Goal: Task Accomplishment & Management: Manage account settings

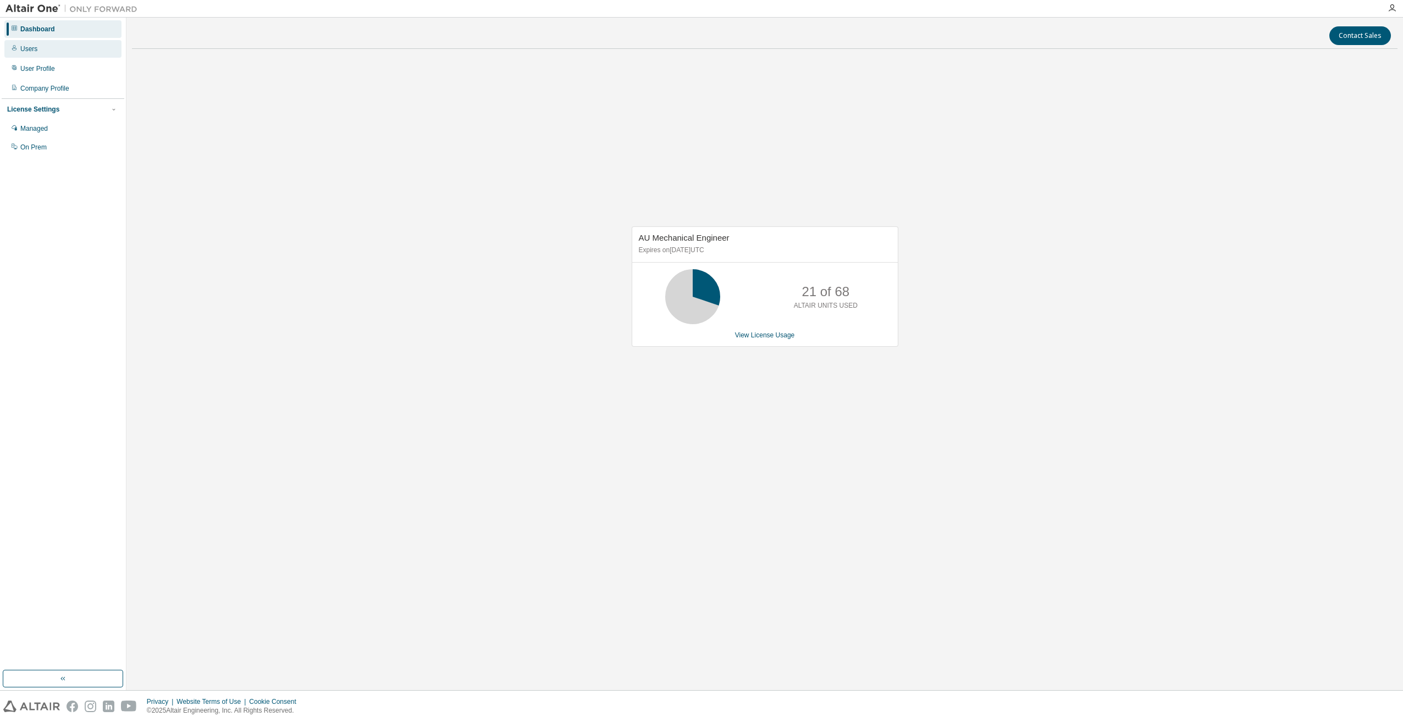
click at [27, 56] on div "Users" at bounding box center [62, 49] width 117 height 18
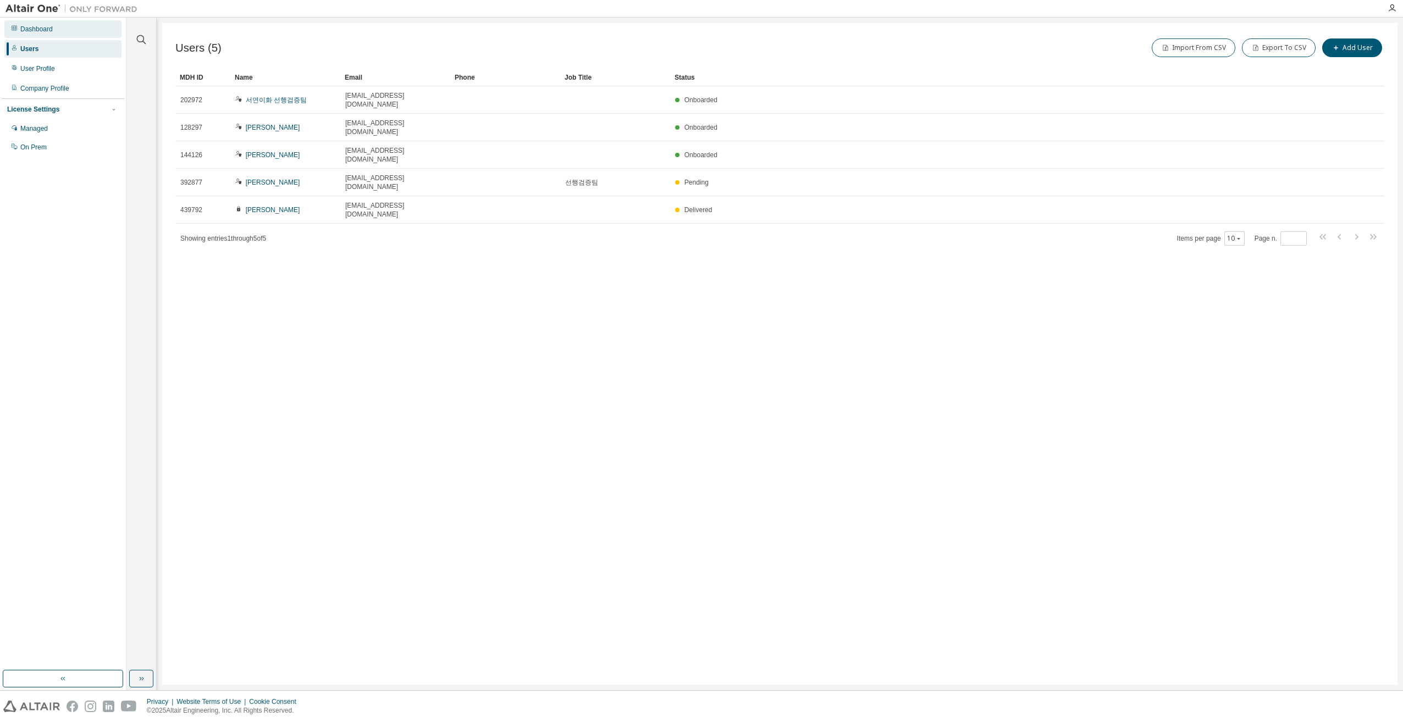
click at [43, 34] on div "Dashboard" at bounding box center [62, 29] width 117 height 18
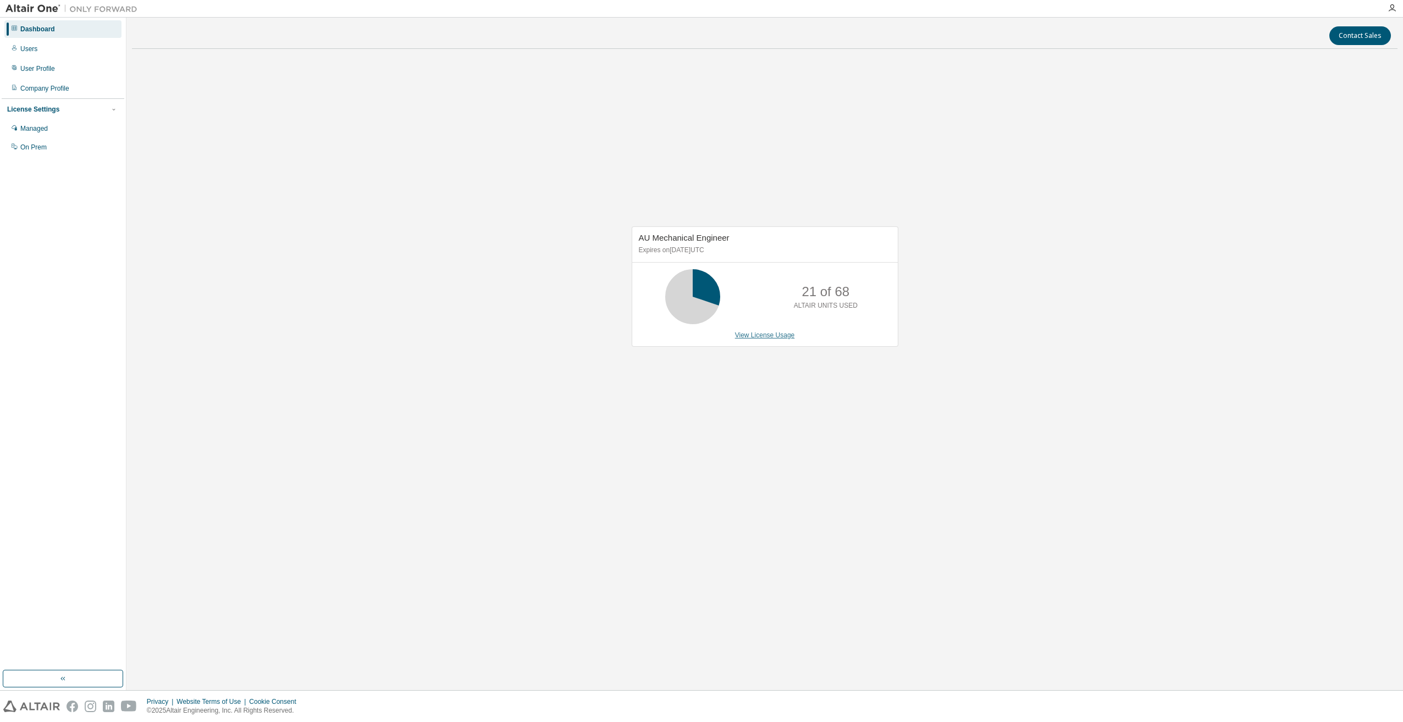
click at [761, 338] on link "View License Usage" at bounding box center [765, 335] width 60 height 8
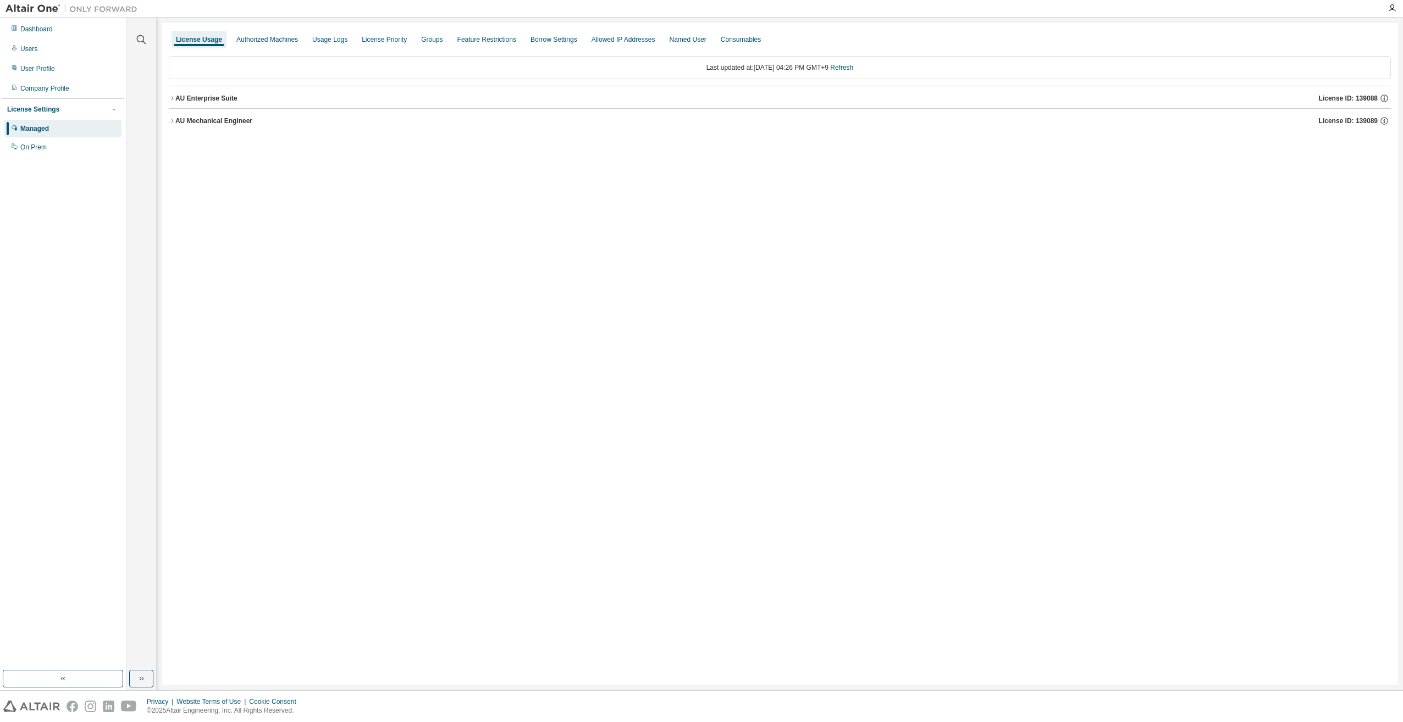
click at [231, 97] on div "AU Enterprise Suite" at bounding box center [206, 98] width 62 height 9
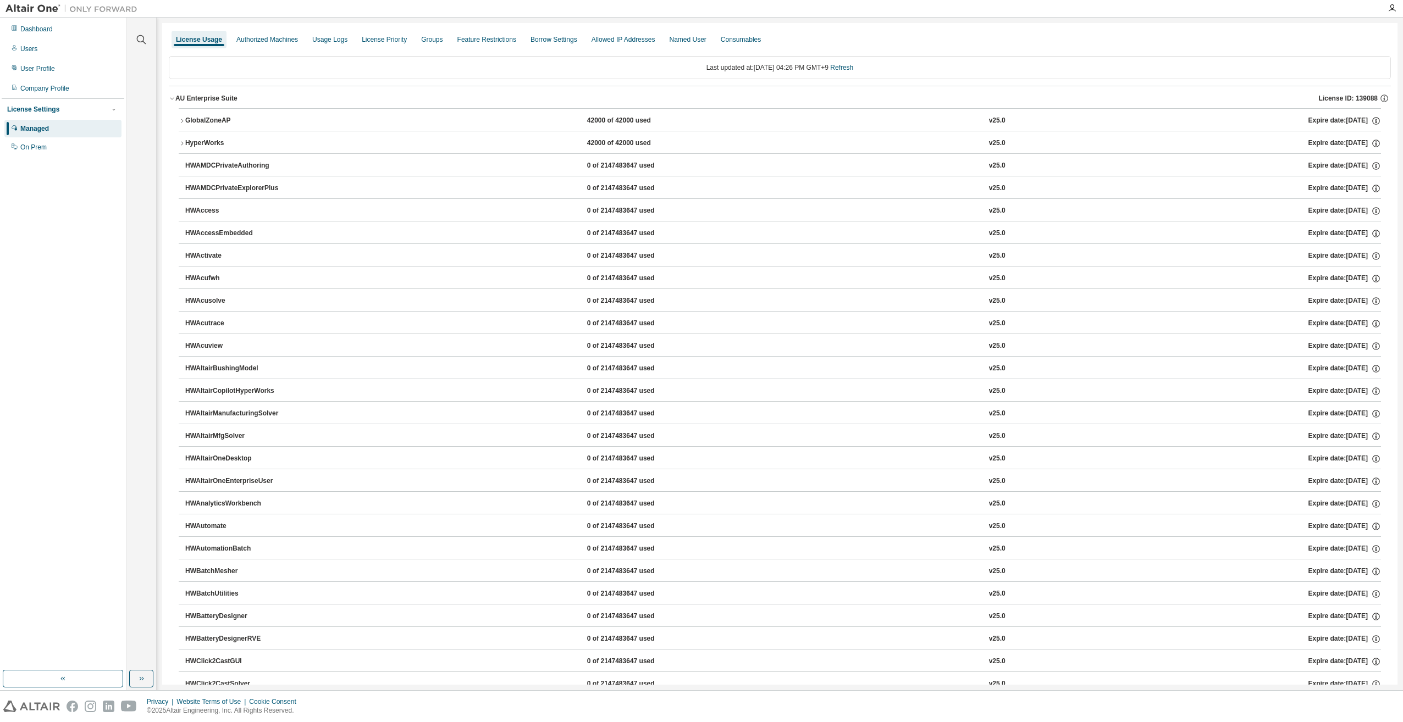
click at [231, 97] on div "AU Enterprise Suite" at bounding box center [206, 98] width 62 height 9
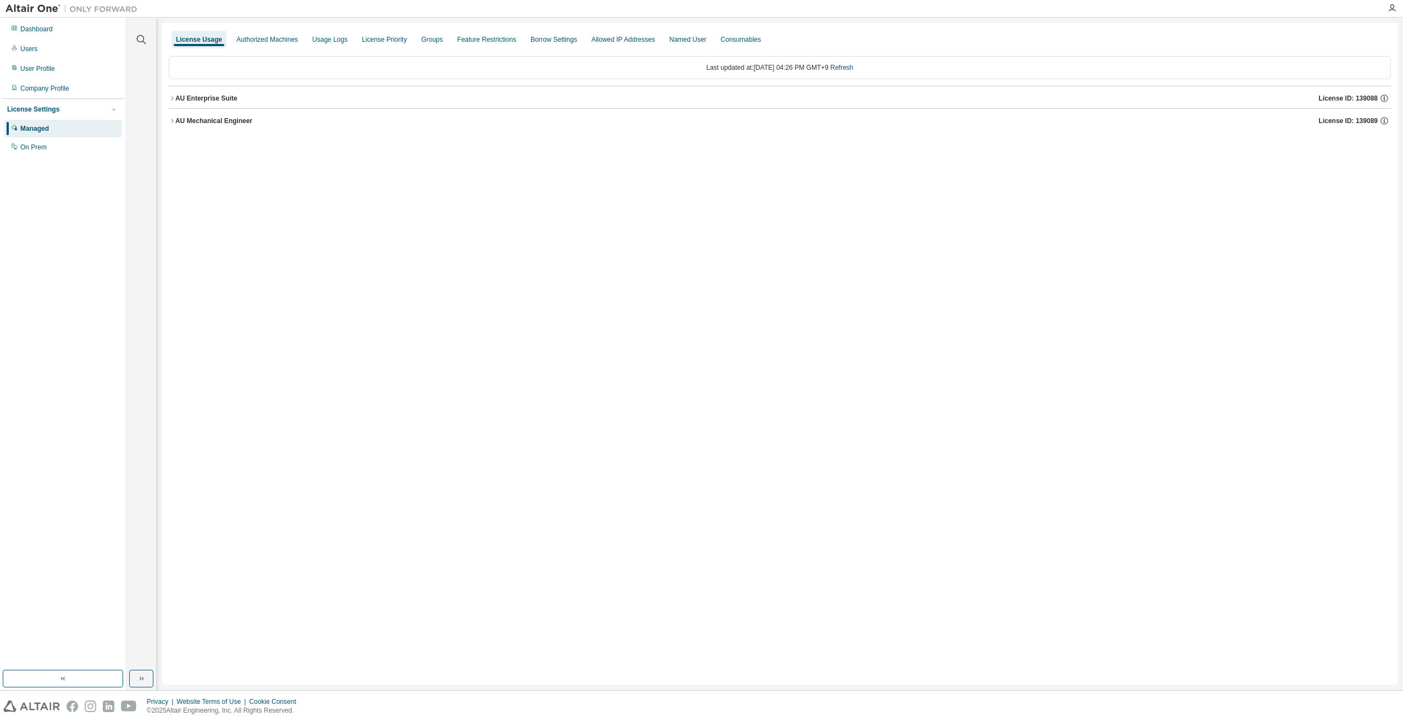
click at [211, 121] on div "AU Mechanical Engineer" at bounding box center [213, 121] width 77 height 9
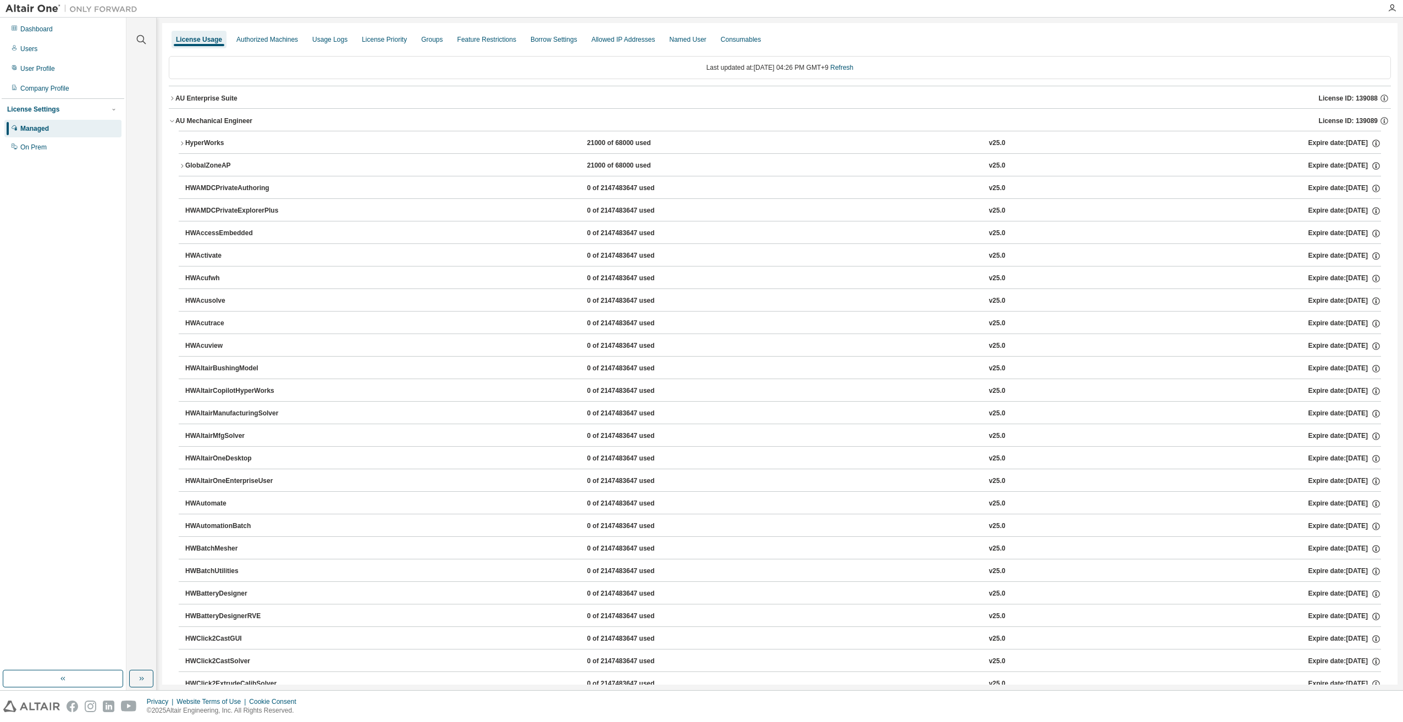
click at [211, 120] on div "AU Mechanical Engineer" at bounding box center [213, 121] width 77 height 9
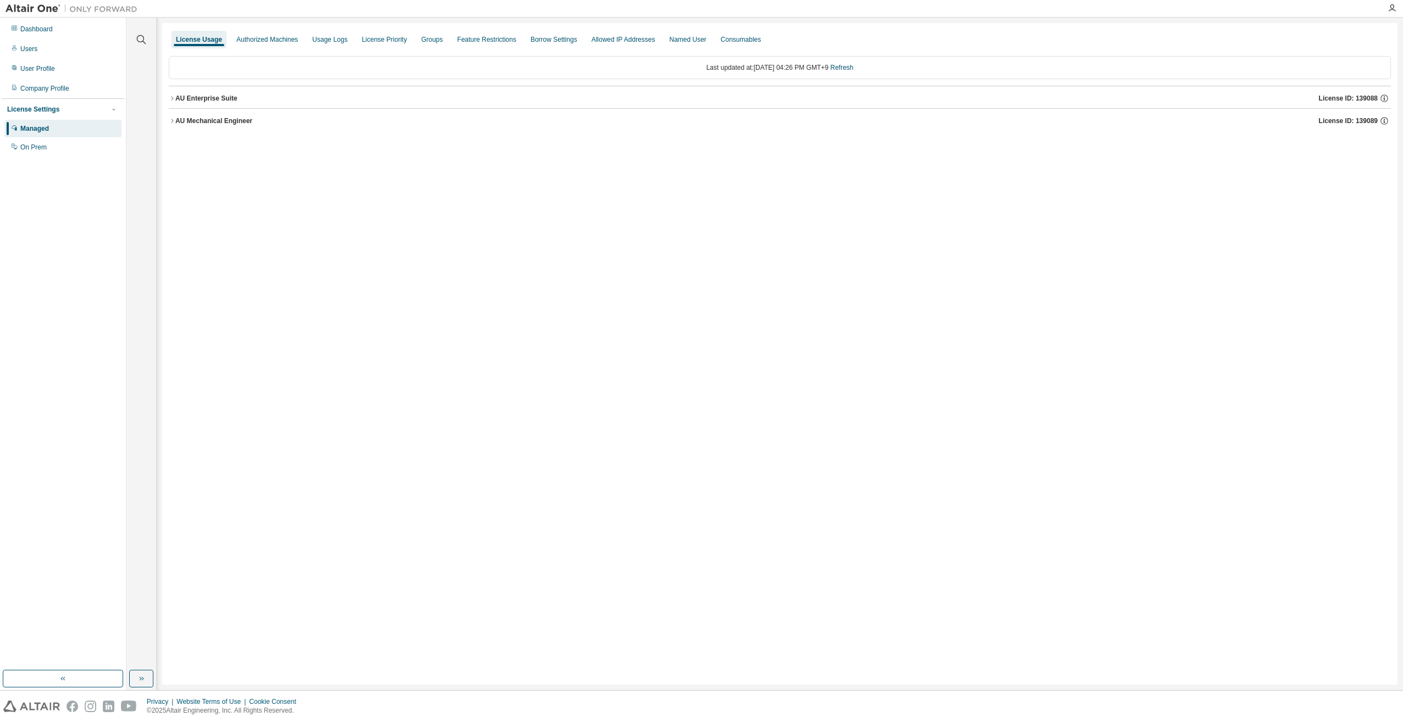
click at [226, 91] on button "AU Enterprise Suite License ID: 139088" at bounding box center [780, 98] width 1222 height 24
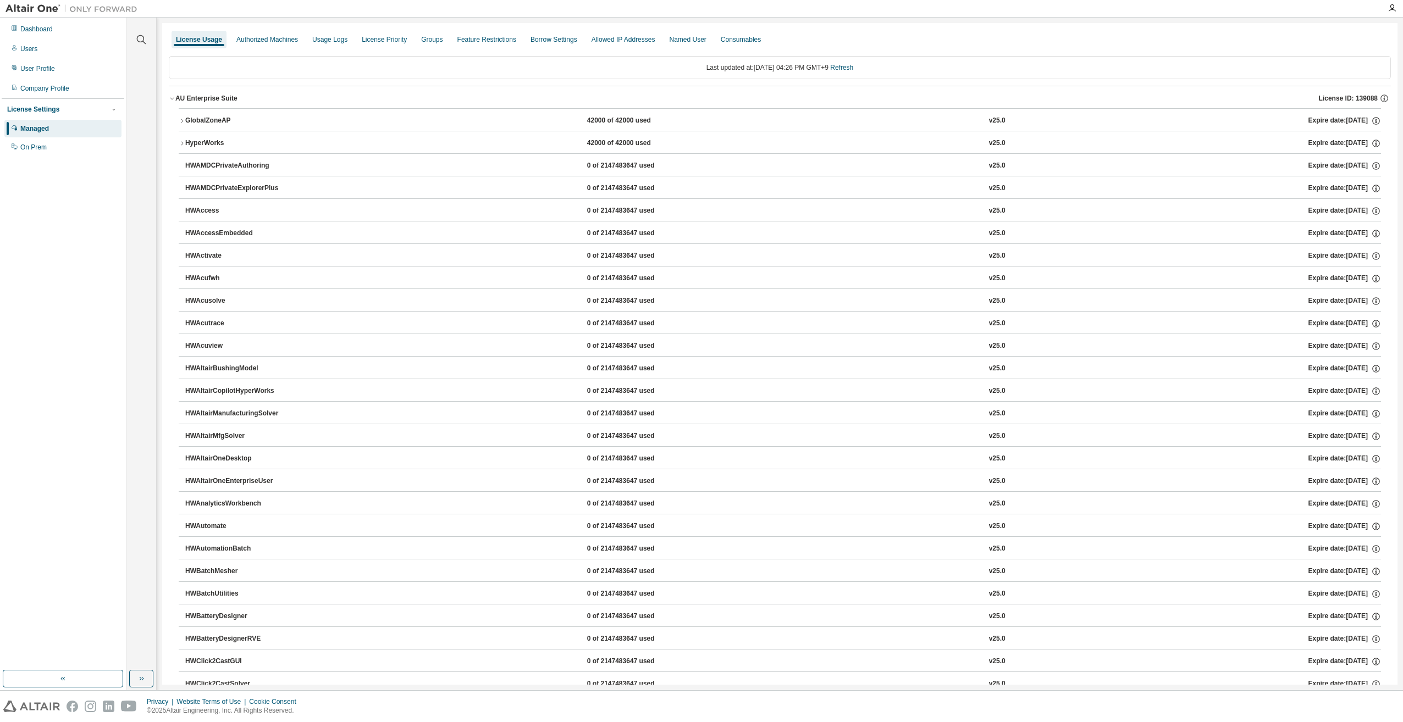
click at [234, 94] on div "AU Enterprise Suite" at bounding box center [206, 98] width 62 height 9
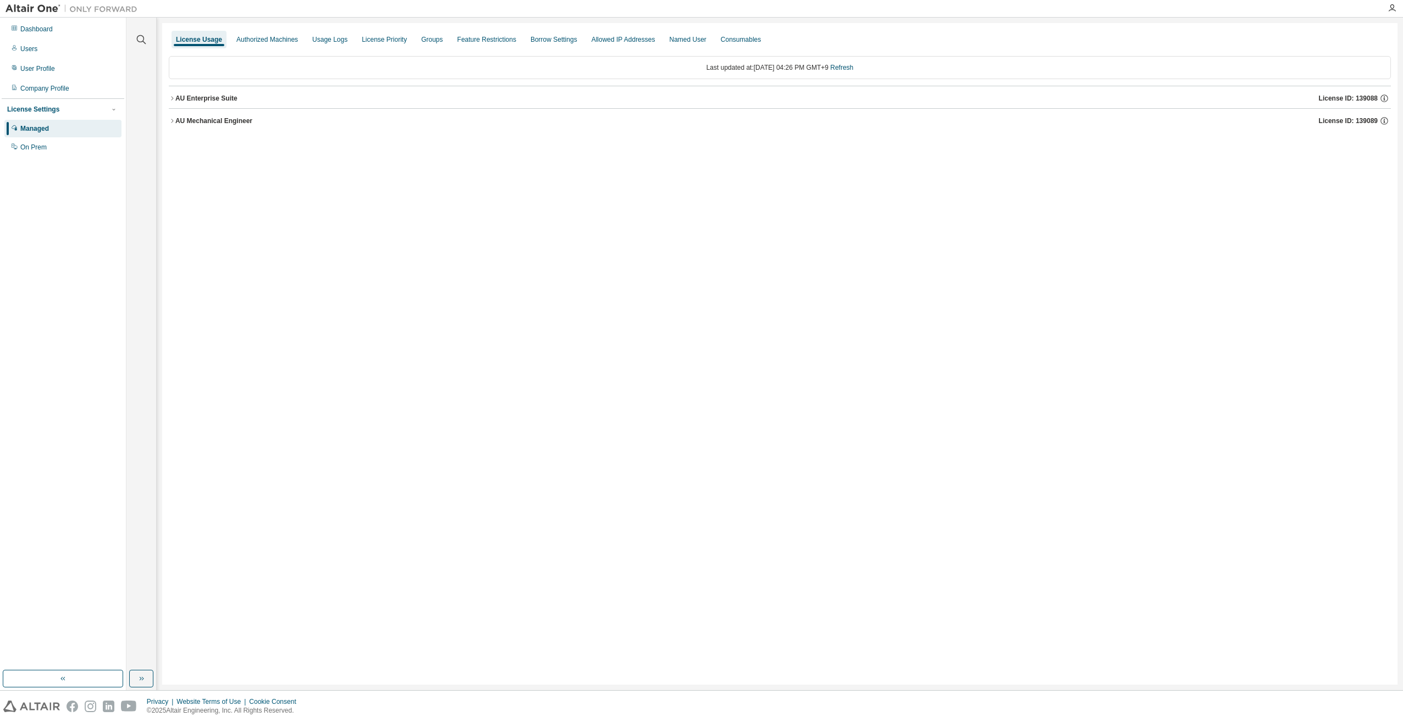
click at [232, 122] on div "AU Mechanical Engineer" at bounding box center [213, 121] width 77 height 9
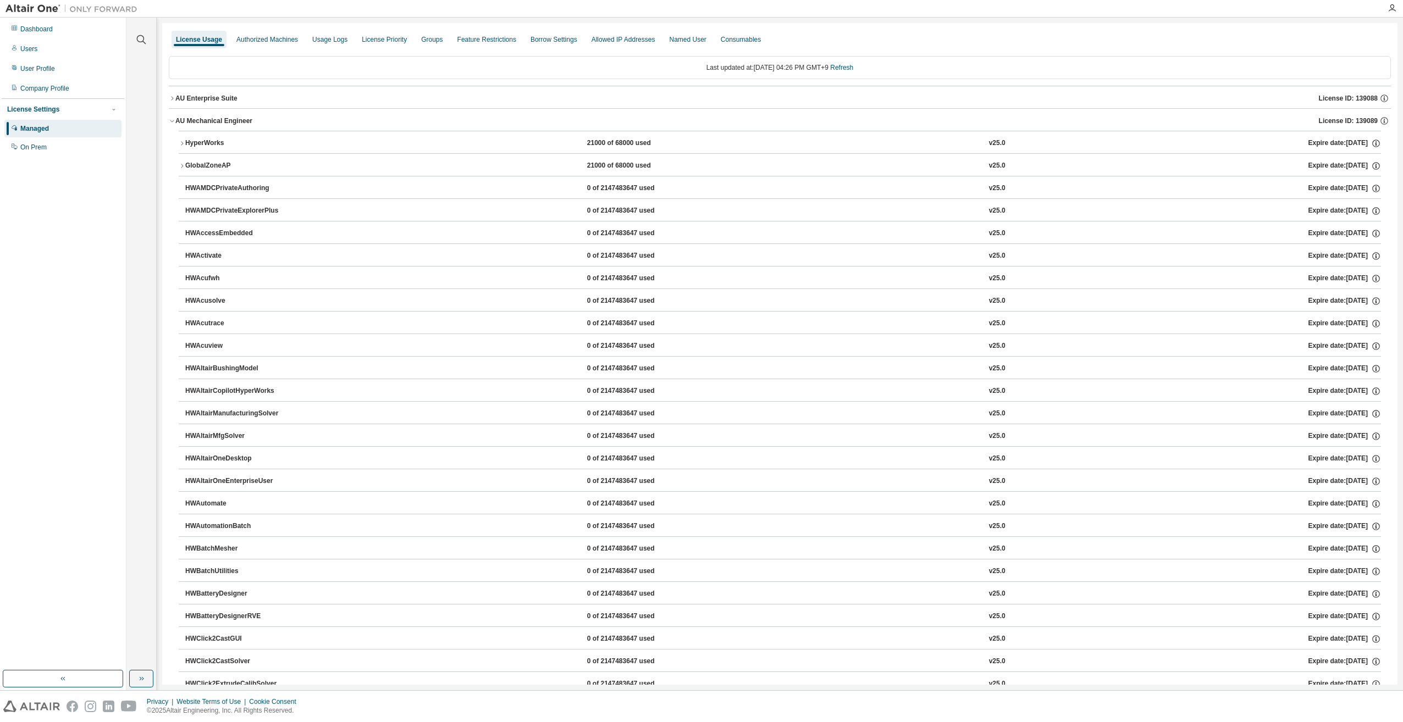
click at [235, 121] on div "AU Mechanical Engineer" at bounding box center [213, 121] width 77 height 9
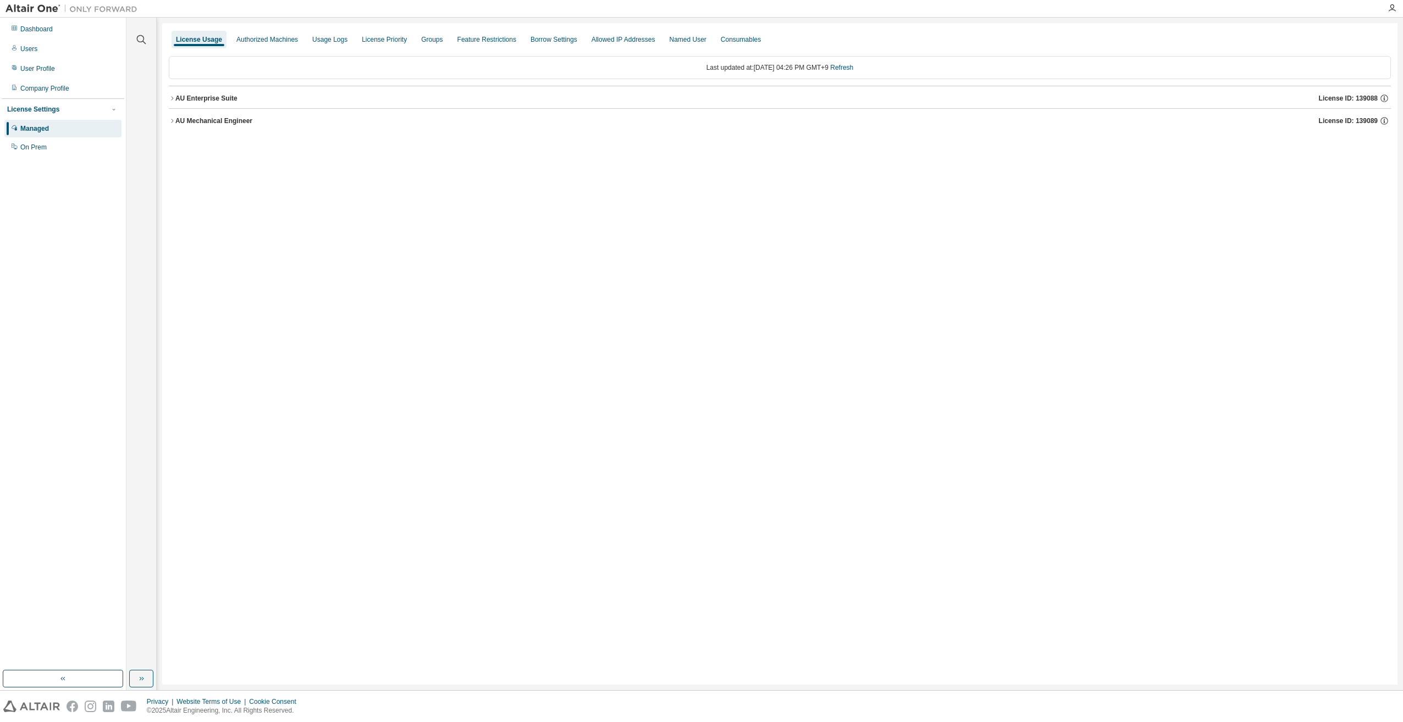
click at [228, 125] on div "AU Mechanical Engineer License ID: 139089" at bounding box center [782, 121] width 1215 height 10
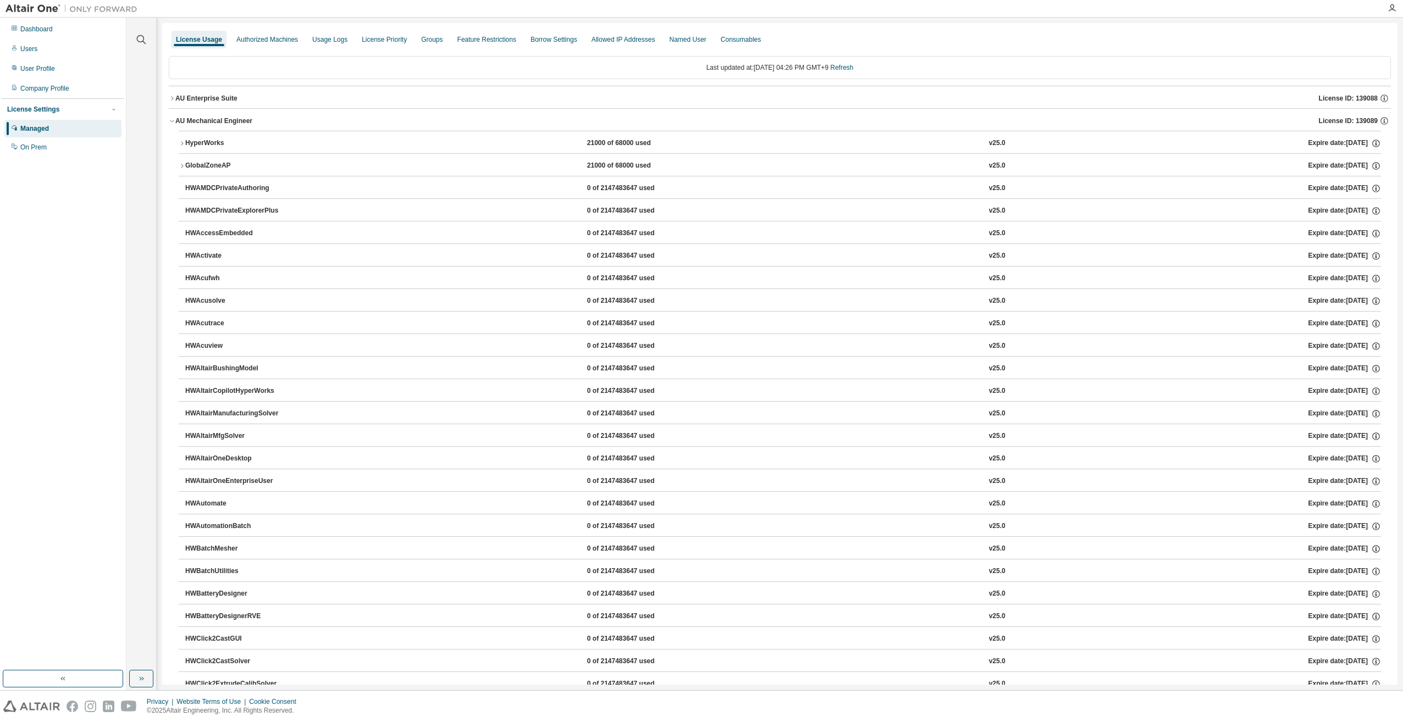
click at [234, 121] on div "AU Mechanical Engineer" at bounding box center [213, 121] width 77 height 9
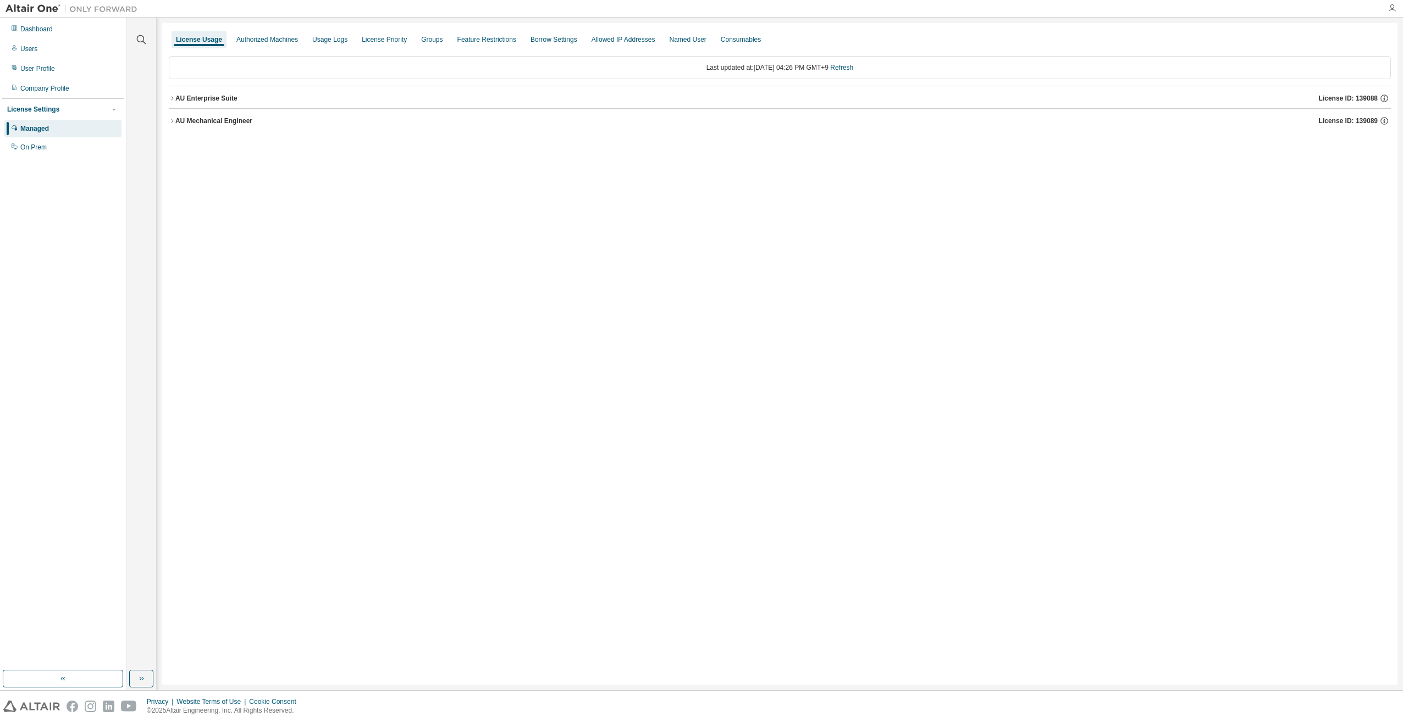
click at [1393, 11] on icon "button" at bounding box center [1391, 8] width 9 height 9
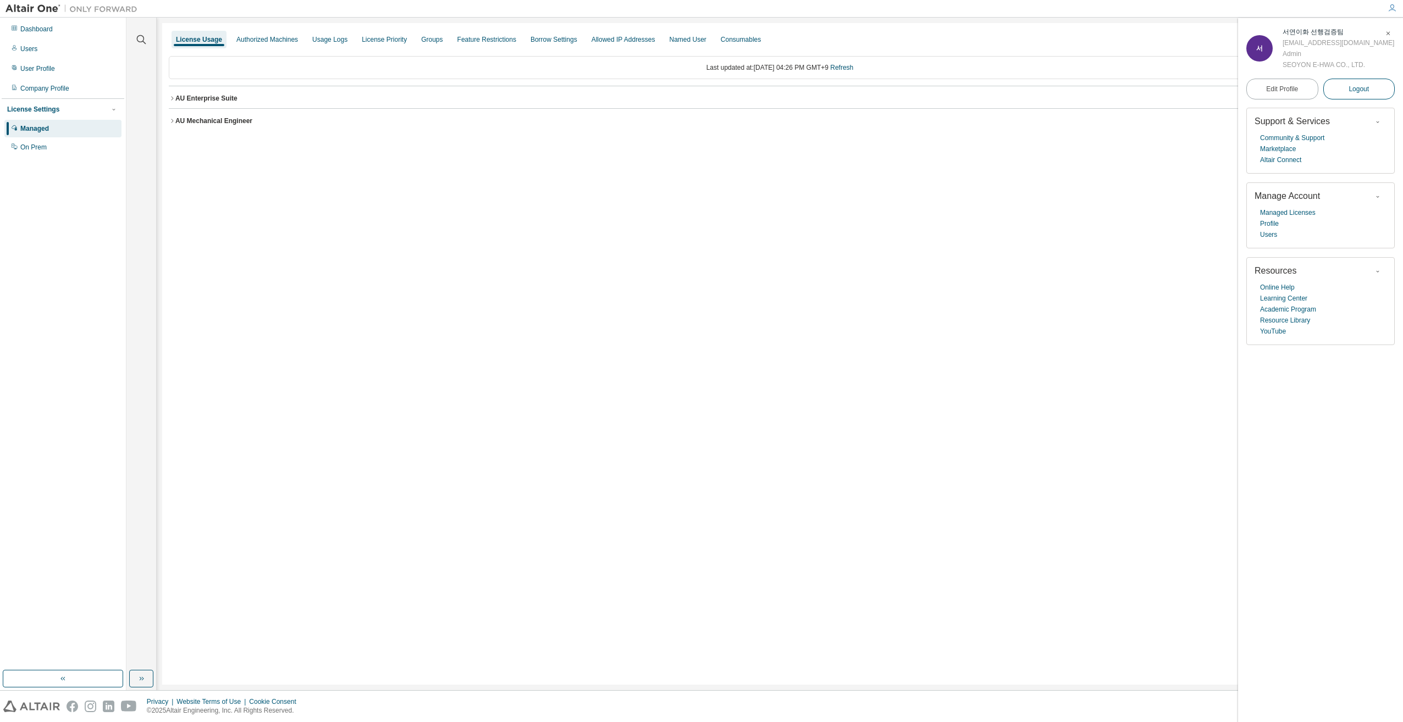
click at [1367, 93] on span "Logout" at bounding box center [1358, 89] width 20 height 11
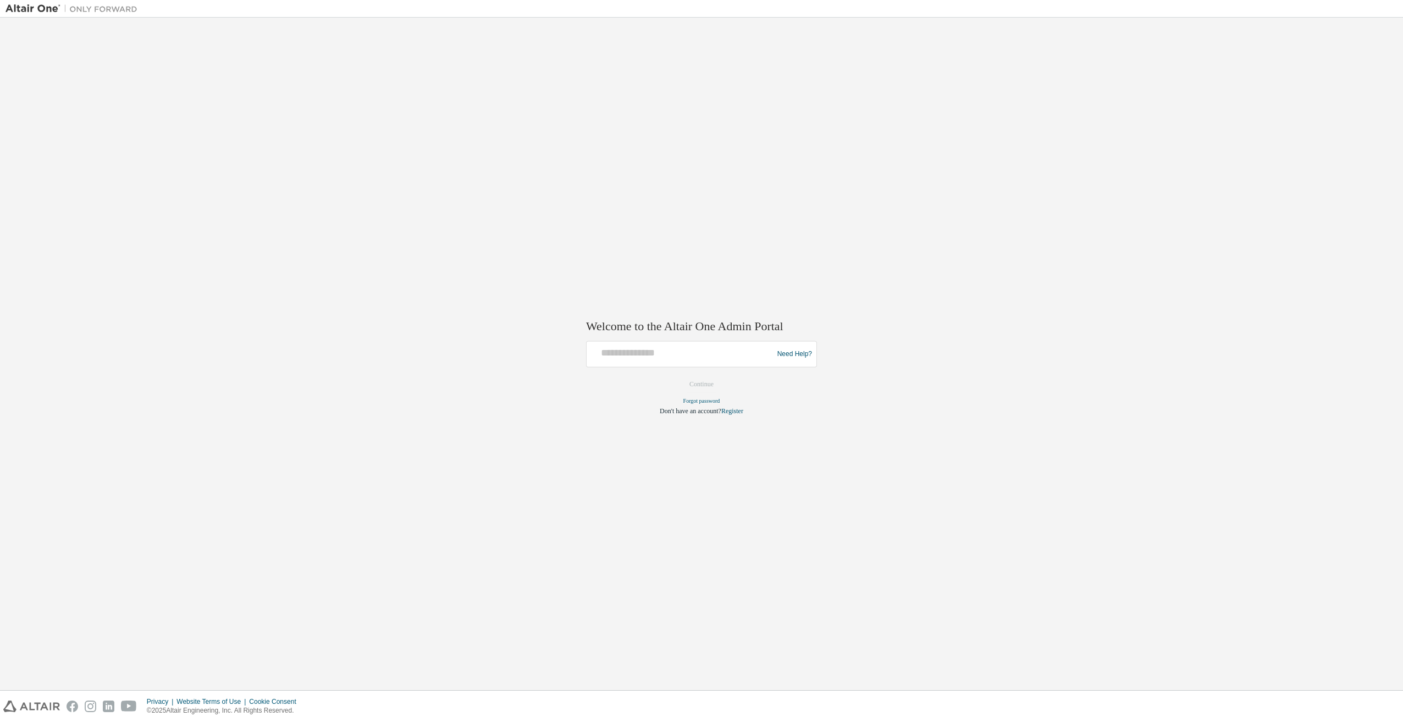
click at [505, 244] on div "Welcome to the Altair One Admin Portal Need Help? Please make sure that you pro…" at bounding box center [701, 354] width 1392 height 662
